Goal: Navigation & Orientation: Find specific page/section

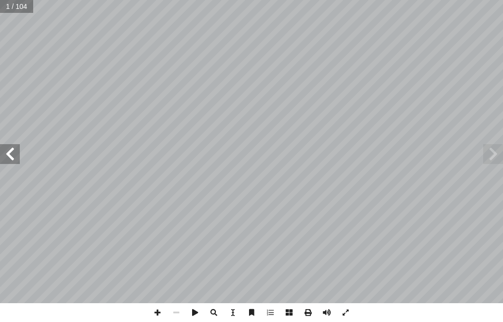
drag, startPoint x: 15, startPoint y: 156, endPoint x: 8, endPoint y: 152, distance: 8.0
click at [8, 152] on span at bounding box center [10, 154] width 20 height 20
click at [8, 147] on span at bounding box center [10, 154] width 20 height 20
click at [11, 163] on span at bounding box center [10, 154] width 20 height 20
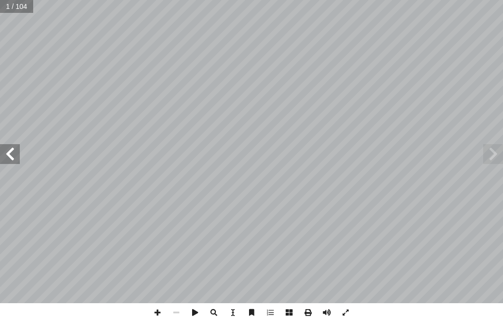
click at [11, 163] on span at bounding box center [10, 154] width 20 height 20
click at [10, 156] on span at bounding box center [10, 154] width 20 height 20
click at [10, 154] on span at bounding box center [10, 154] width 20 height 20
click at [9, 153] on span at bounding box center [10, 154] width 20 height 20
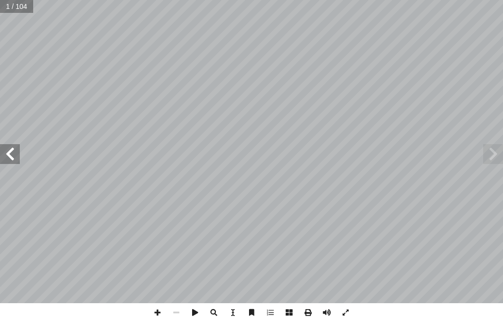
click at [9, 153] on span at bounding box center [10, 154] width 20 height 20
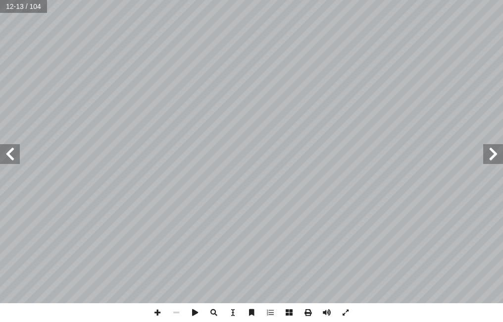
click at [9, 153] on span at bounding box center [10, 154] width 20 height 20
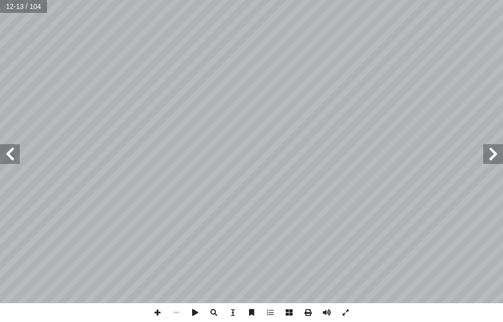
click at [9, 151] on span at bounding box center [10, 154] width 20 height 20
click at [9, 150] on span at bounding box center [10, 154] width 20 height 20
click at [9, 149] on span at bounding box center [10, 154] width 20 height 20
click at [8, 149] on span at bounding box center [10, 154] width 20 height 20
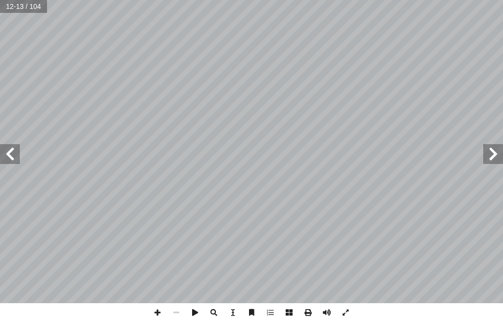
click at [8, 149] on span at bounding box center [10, 154] width 20 height 20
click at [8, 148] on span at bounding box center [10, 154] width 20 height 20
click at [492, 152] on span at bounding box center [494, 154] width 20 height 20
click at [493, 148] on span at bounding box center [494, 154] width 20 height 20
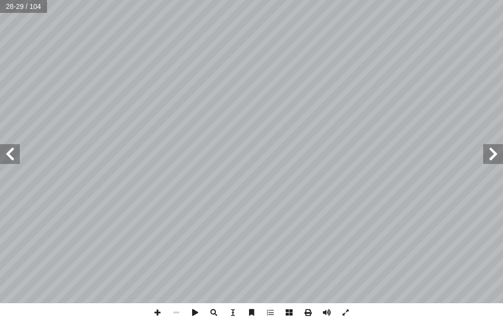
click at [493, 148] on span at bounding box center [494, 154] width 20 height 20
drag, startPoint x: 491, startPoint y: 148, endPoint x: 486, endPoint y: 153, distance: 7.0
click at [487, 154] on span at bounding box center [494, 154] width 20 height 20
click at [15, 158] on span at bounding box center [10, 154] width 20 height 20
click at [503, 8] on html "الصفحة الرئيسية الصف الأول الصف الثاني الصف الثالث الصف الرابع الصف الخامس الصف…" at bounding box center [251, 21] width 503 height 42
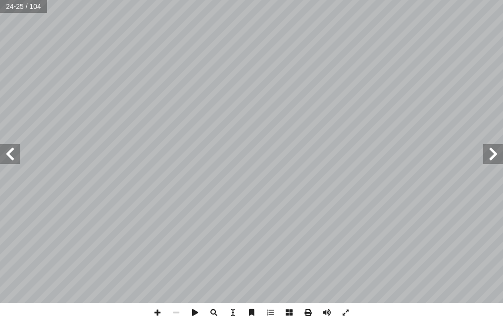
click at [503, 42] on html "الصفحة الرئيسية الصف الأول الصف الثاني الصف الثالث الصف الرابع الصف الخامس الصف…" at bounding box center [251, 21] width 503 height 42
click at [6, 153] on span at bounding box center [10, 154] width 20 height 20
click at [0, 42] on html "الصفحة الرئيسية الصف الأول الصف الثاني الصف الثالث الصف الرابع الصف الخامس الصف…" at bounding box center [251, 21] width 503 height 42
click at [226, 42] on html "الصفحة الرئيسية الصف الأول الصف الثاني الصف الثالث الصف الرابع الصف الخامس الصف…" at bounding box center [251, 21] width 503 height 42
click at [503, 42] on html "الصفحة الرئيسية الصف الأول الصف الثاني الصف الثالث الصف الرابع الصف الخامس الصف…" at bounding box center [251, 21] width 503 height 42
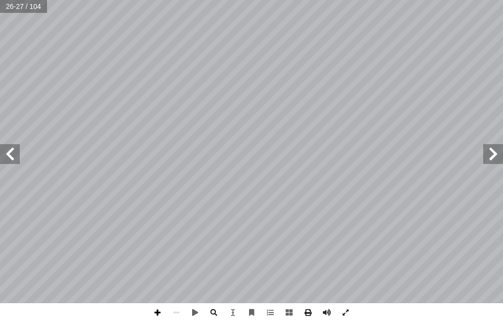
click at [152, 309] on span at bounding box center [157, 312] width 19 height 19
click at [177, 311] on span at bounding box center [176, 312] width 19 height 19
click at [2, 154] on span at bounding box center [10, 154] width 20 height 20
